Goal: Information Seeking & Learning: Learn about a topic

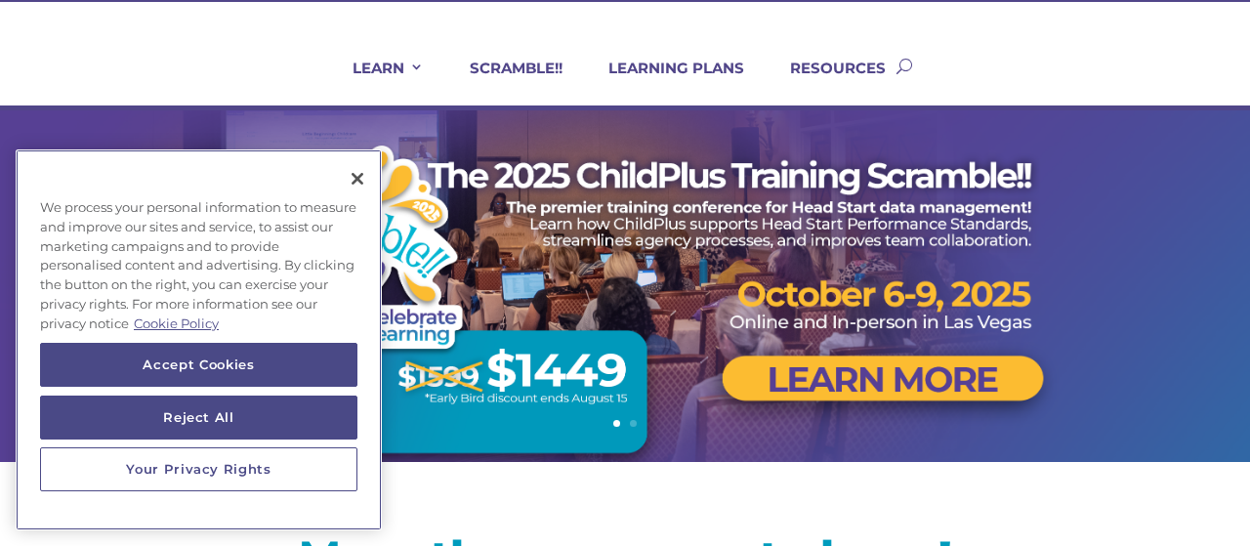
scroll to position [120, 0]
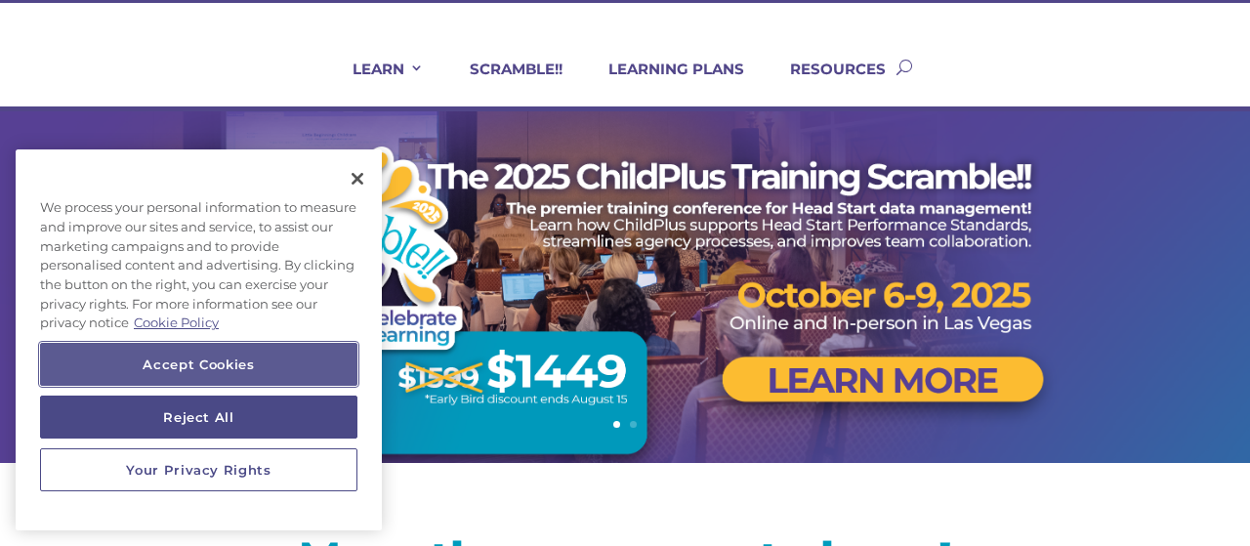
click at [180, 368] on button "Accept Cookies" at bounding box center [198, 364] width 317 height 43
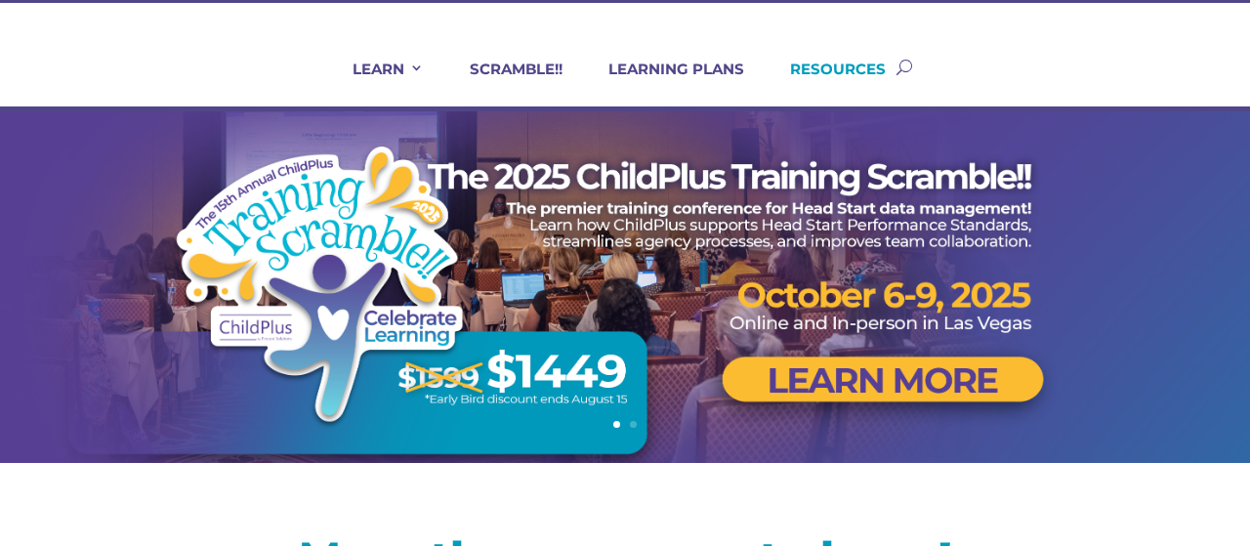
click at [881, 77] on link "RESOURCES" at bounding box center [826, 83] width 120 height 47
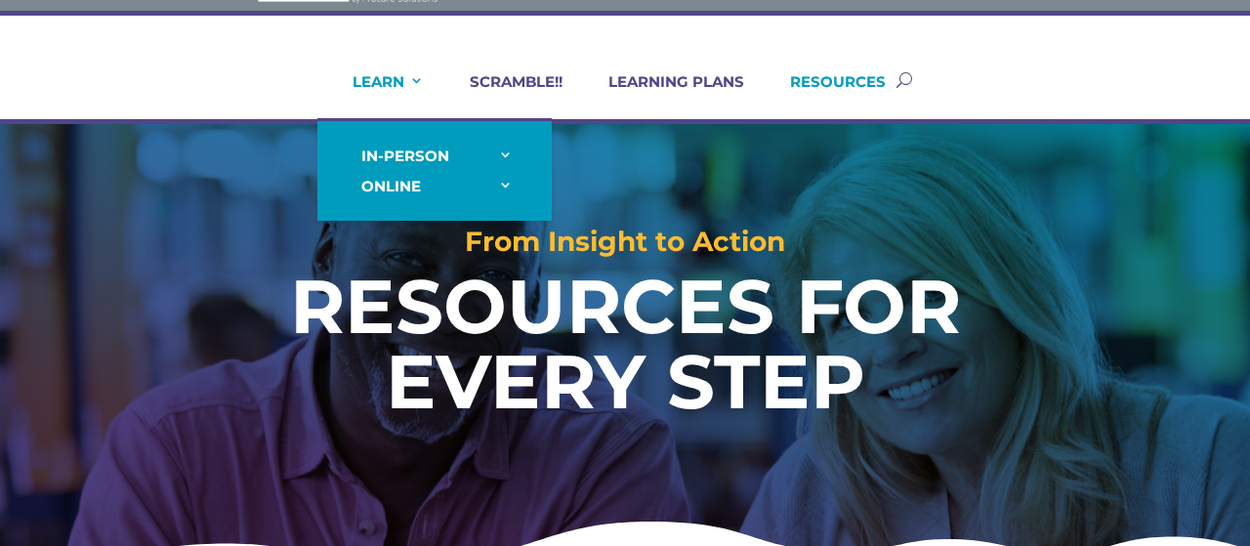
scroll to position [61, 0]
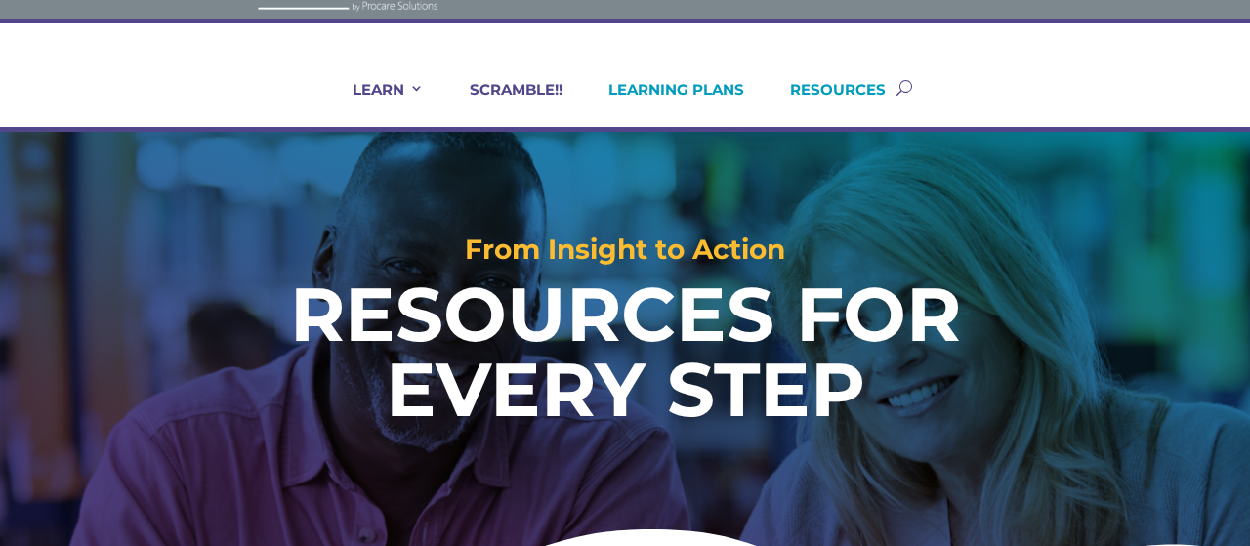
click at [676, 98] on link "LEARNING PLANS" at bounding box center [664, 103] width 160 height 47
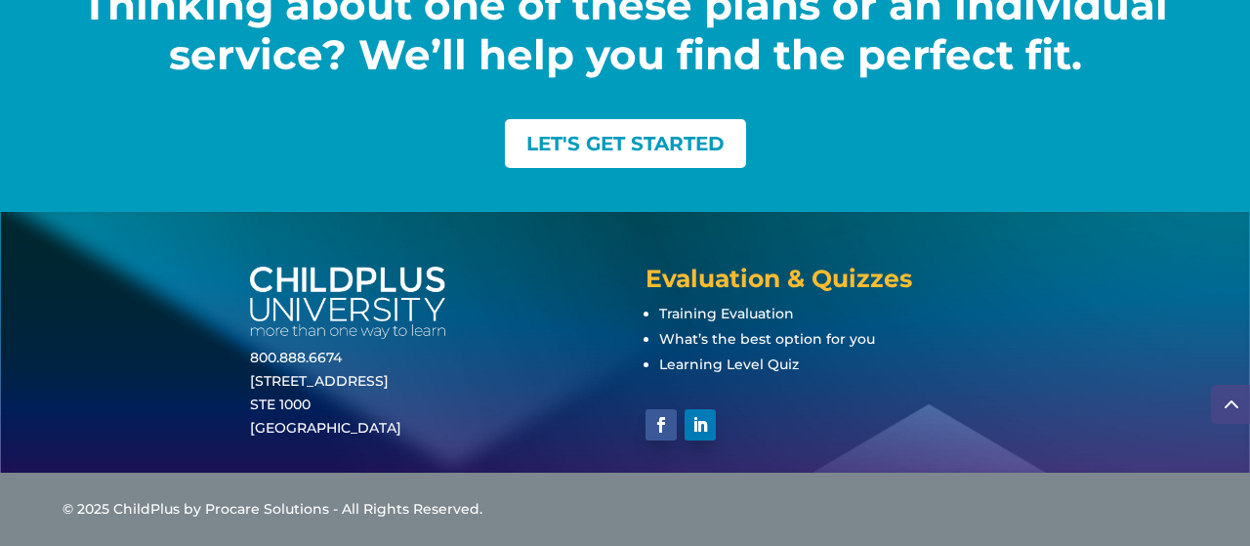
scroll to position [3035, 0]
